Goal: Transaction & Acquisition: Purchase product/service

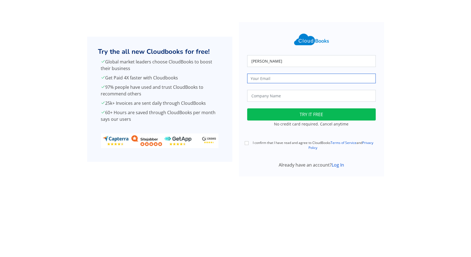
click at [273, 81] on input "email" at bounding box center [311, 79] width 129 height 10
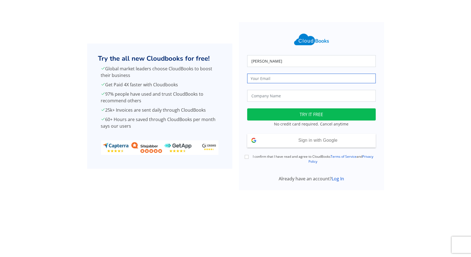
type input "[EMAIL_ADDRESS][DOMAIN_NAME]"
click at [283, 93] on input "text" at bounding box center [311, 96] width 129 height 12
click at [277, 72] on div "[PERSON_NAME] Loading TRY IT FREE No credit card required. Cancel anytime Sign …" at bounding box center [311, 103] width 135 height 158
click at [275, 76] on input "email" at bounding box center [311, 79] width 129 height 10
paste input "wick3dchannel@gmail.com"
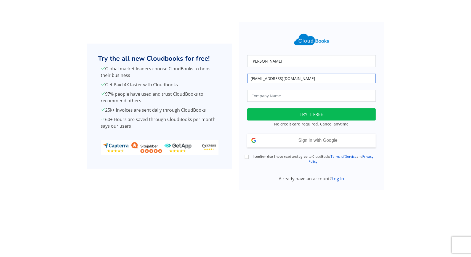
type input "wick3dchannel@gmail.com"
click at [273, 94] on input "text" at bounding box center [311, 96] width 129 height 12
type input "Gbswi"
click at [267, 156] on label "I confirm that I have read and agree to CloudBooks Terms of Service and Privacy…" at bounding box center [313, 159] width 125 height 10
click at [249, 156] on input "I confirm that I have read and agree to CloudBooks Terms of Service and Privacy…" at bounding box center [247, 157] width 4 height 4
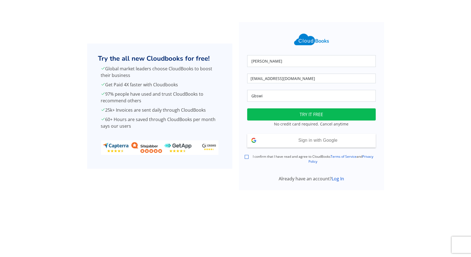
checkbox input "true"
click at [307, 139] on span "Sign in with Google" at bounding box center [318, 140] width 39 height 5
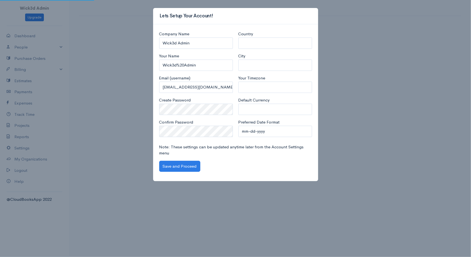
select select "United States"
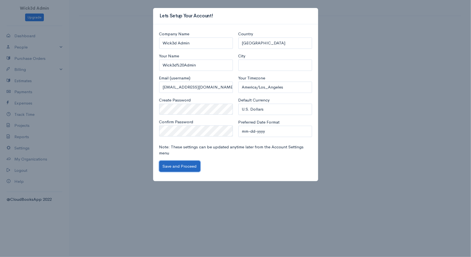
click at [182, 169] on button "Save and Proceed" at bounding box center [179, 166] width 41 height 11
click at [190, 167] on button "Save and Proceed" at bounding box center [179, 166] width 41 height 11
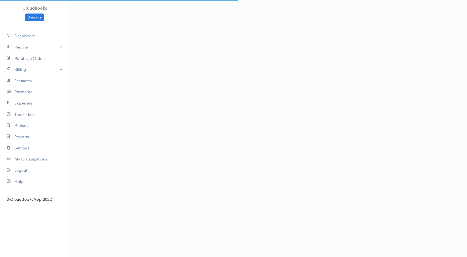
select select "365"
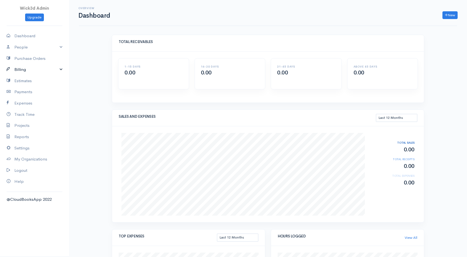
click at [61, 69] on link "Billing" at bounding box center [34, 69] width 69 height 11
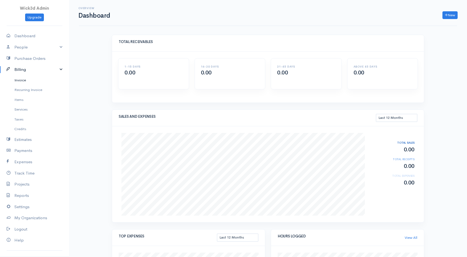
click at [29, 79] on link "Invoice" at bounding box center [34, 80] width 69 height 10
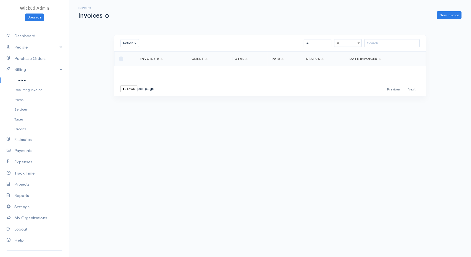
click at [449, 21] on div "Invoice Invoices New Invoice" at bounding box center [270, 13] width 382 height 26
click at [444, 17] on link "New Invoice" at bounding box center [449, 15] width 25 height 8
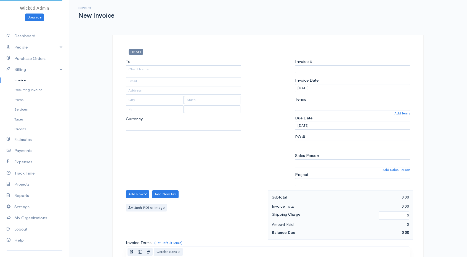
select select "USD"
select select "[GEOGRAPHIC_DATA]"
type input "0000000001"
click at [218, 73] on div "To [Choose Country] [GEOGRAPHIC_DATA] [GEOGRAPHIC_DATA] [GEOGRAPHIC_DATA] [GEOG…" at bounding box center [183, 125] width 121 height 132
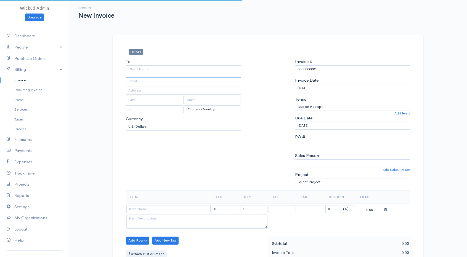
click at [194, 84] on input "text" at bounding box center [183, 81] width 115 height 8
click at [178, 74] on div "To [Choose Country] [GEOGRAPHIC_DATA] [GEOGRAPHIC_DATA] [GEOGRAPHIC_DATA] [GEOG…" at bounding box center [183, 125] width 121 height 132
click at [174, 71] on input "To" at bounding box center [183, 69] width 115 height 8
type input "DD"
click at [158, 83] on input "text" at bounding box center [183, 81] width 115 height 8
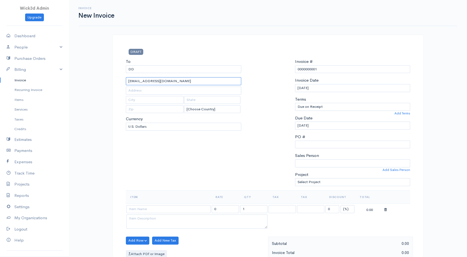
type input "[EMAIL_ADDRESS][DOMAIN_NAME]"
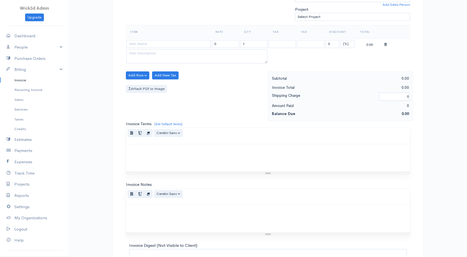
scroll to position [166, 0]
click at [187, 43] on input at bounding box center [168, 43] width 84 height 8
type input "1"
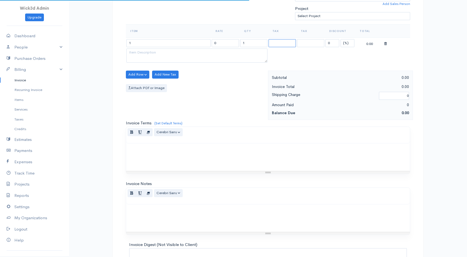
click at [285, 42] on select at bounding box center [282, 43] width 27 height 8
click at [234, 40] on input "0" at bounding box center [225, 43] width 27 height 8
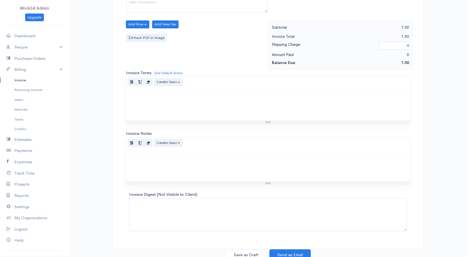
type input "1"
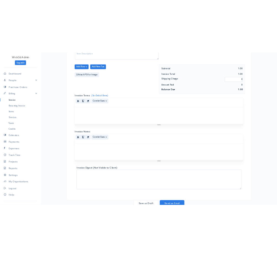
scroll to position [224, 0]
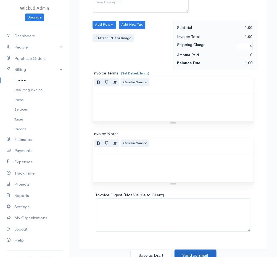
click at [206, 253] on button "Send as Email" at bounding box center [194, 255] width 41 height 11
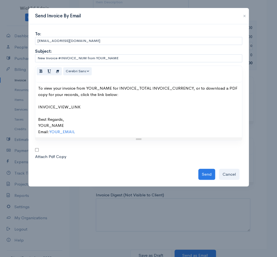
click at [131, 122] on div "To view your invoice from YOUR_NAME for INVOICE_TOTAL INVOICE_CURRENCY, or to d…" at bounding box center [138, 110] width 201 height 50
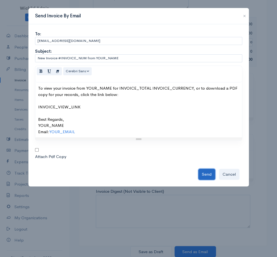
click at [205, 171] on button "Send" at bounding box center [206, 174] width 17 height 11
click at [193, 107] on div "To view your invoice from YOUR_NAME for INVOICE_TOTAL INVOICE_CURRENCY, or to d…" at bounding box center [138, 110] width 201 height 50
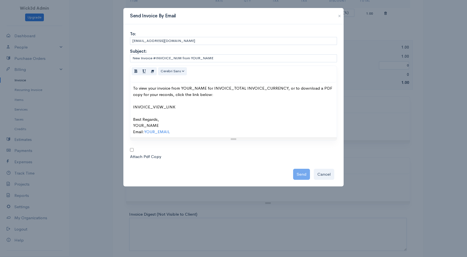
scroll to position [216, 0]
click at [338, 15] on button "button" at bounding box center [339, 16] width 9 height 7
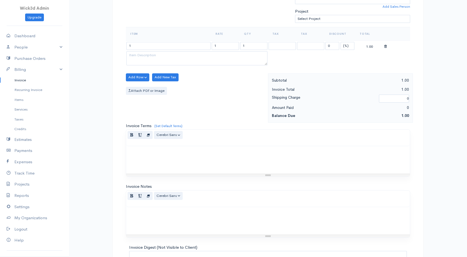
scroll to position [193, 0]
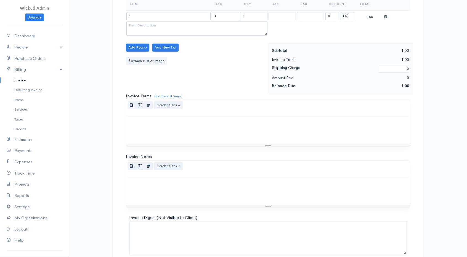
click at [155, 60] on label "Attach PDf or Image" at bounding box center [146, 61] width 41 height 8
click at [0, 0] on input "Attach PDf or Image" at bounding box center [0, 0] width 0 height 0
click at [152, 59] on label "Attach PDf or Image" at bounding box center [146, 61] width 41 height 8
click at [0, 0] on input "Attach PDf or Image" at bounding box center [0, 0] width 0 height 0
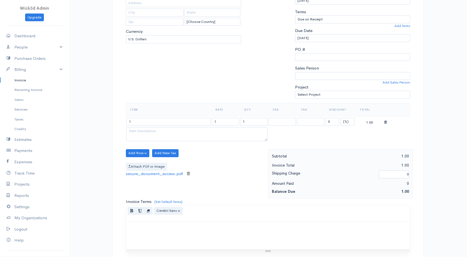
scroll to position [83, 0]
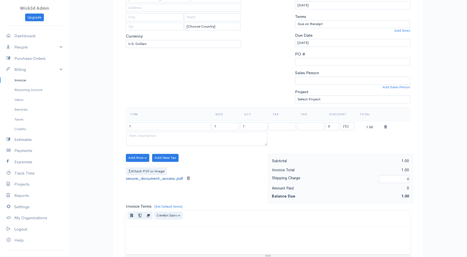
click at [167, 176] on link "secure_document_access.pdf" at bounding box center [154, 178] width 57 height 5
click at [347, 194] on div "1.00" at bounding box center [376, 196] width 71 height 7
